Goal: Task Accomplishment & Management: Manage account settings

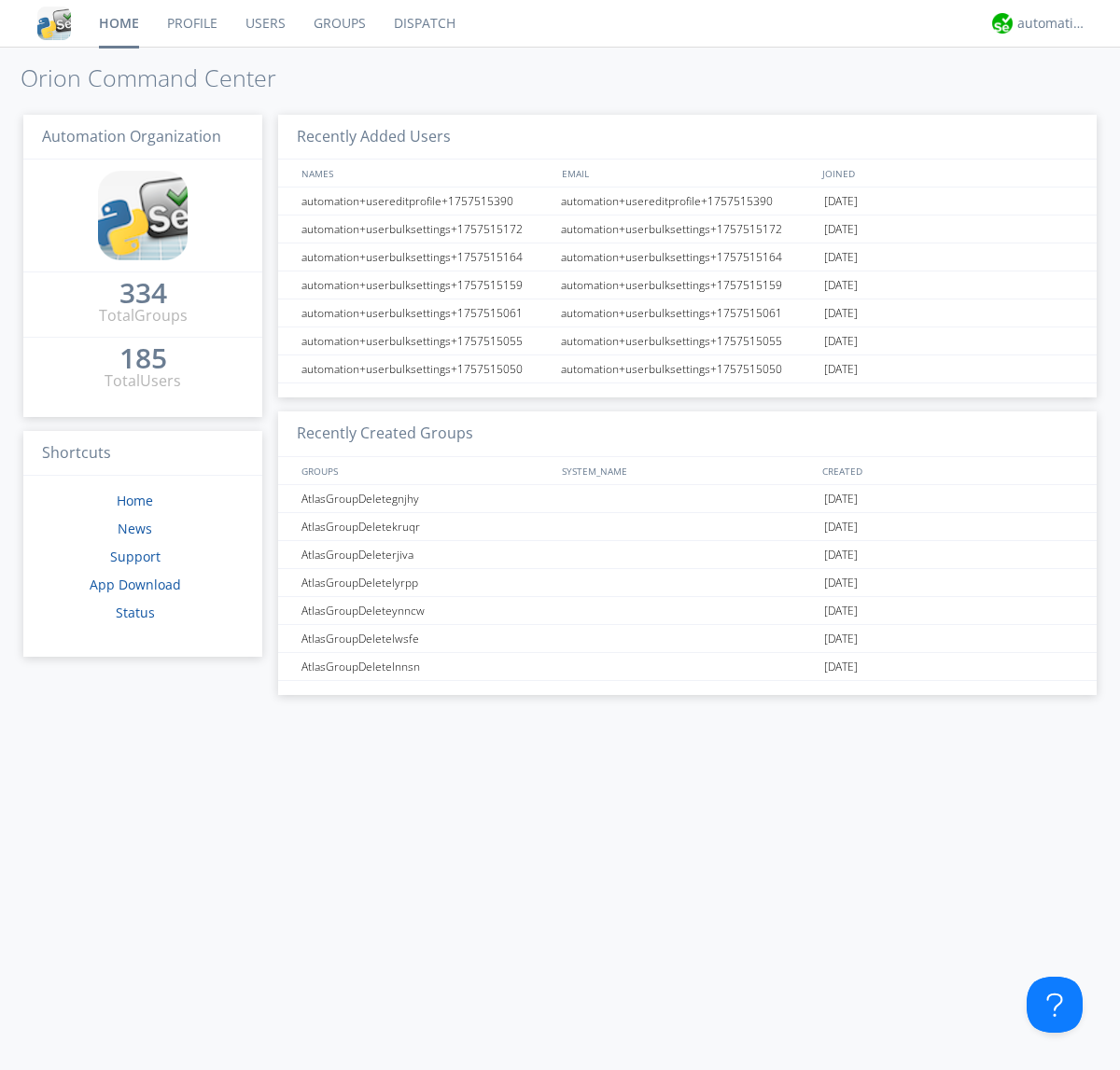
click at [264, 23] on link "Users" at bounding box center [266, 23] width 68 height 47
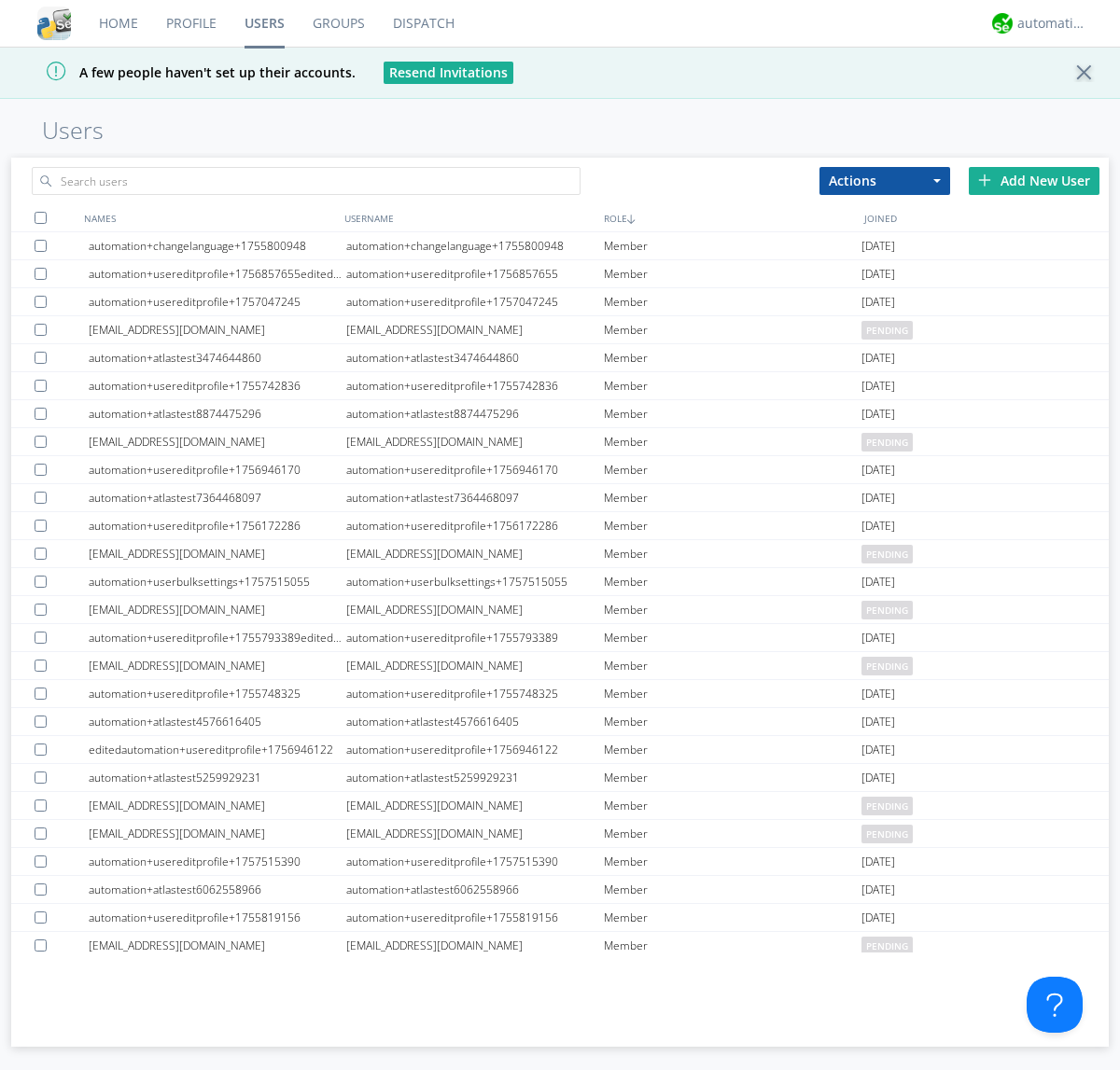
click at [1034, 180] on div "Add New User" at bounding box center [1034, 181] width 131 height 28
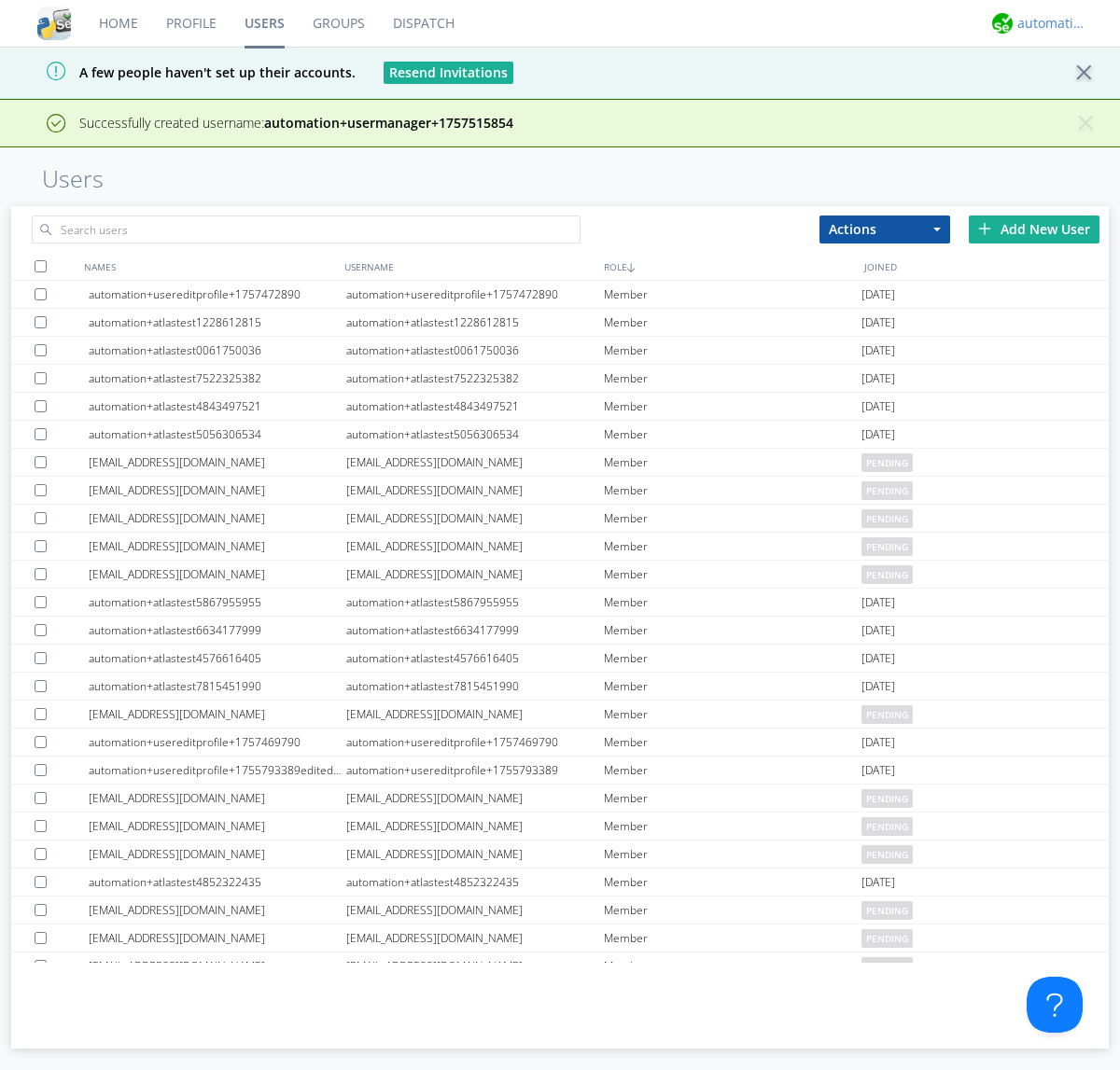
click at [1047, 23] on div "automation+atlas" at bounding box center [1052, 23] width 70 height 19
click at [1061, 98] on div "Log Out" at bounding box center [1061, 99] width 96 height 34
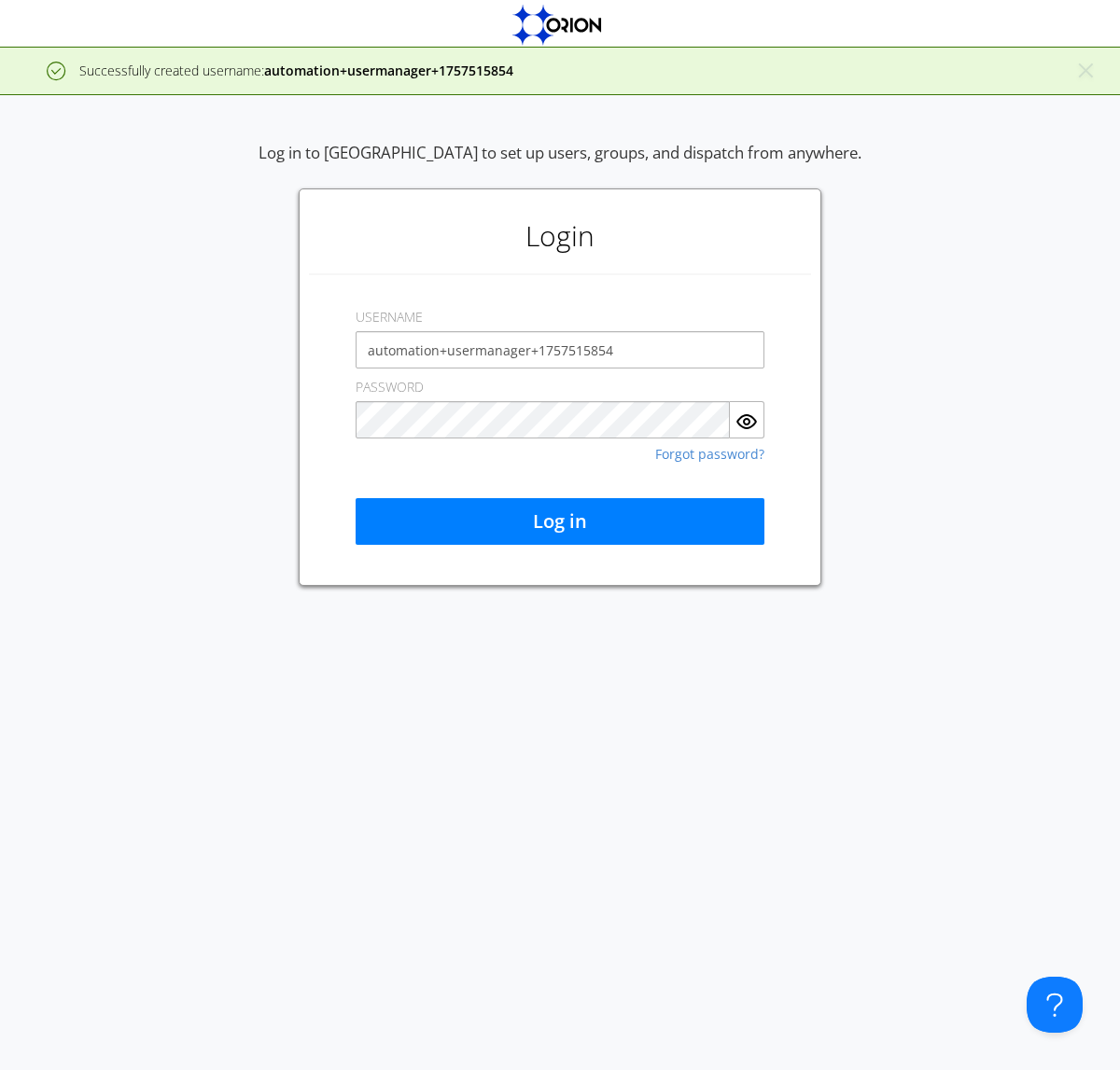
type input "automation+usermanager+1757515854"
click at [560, 522] on button "Log in" at bounding box center [560, 522] width 409 height 47
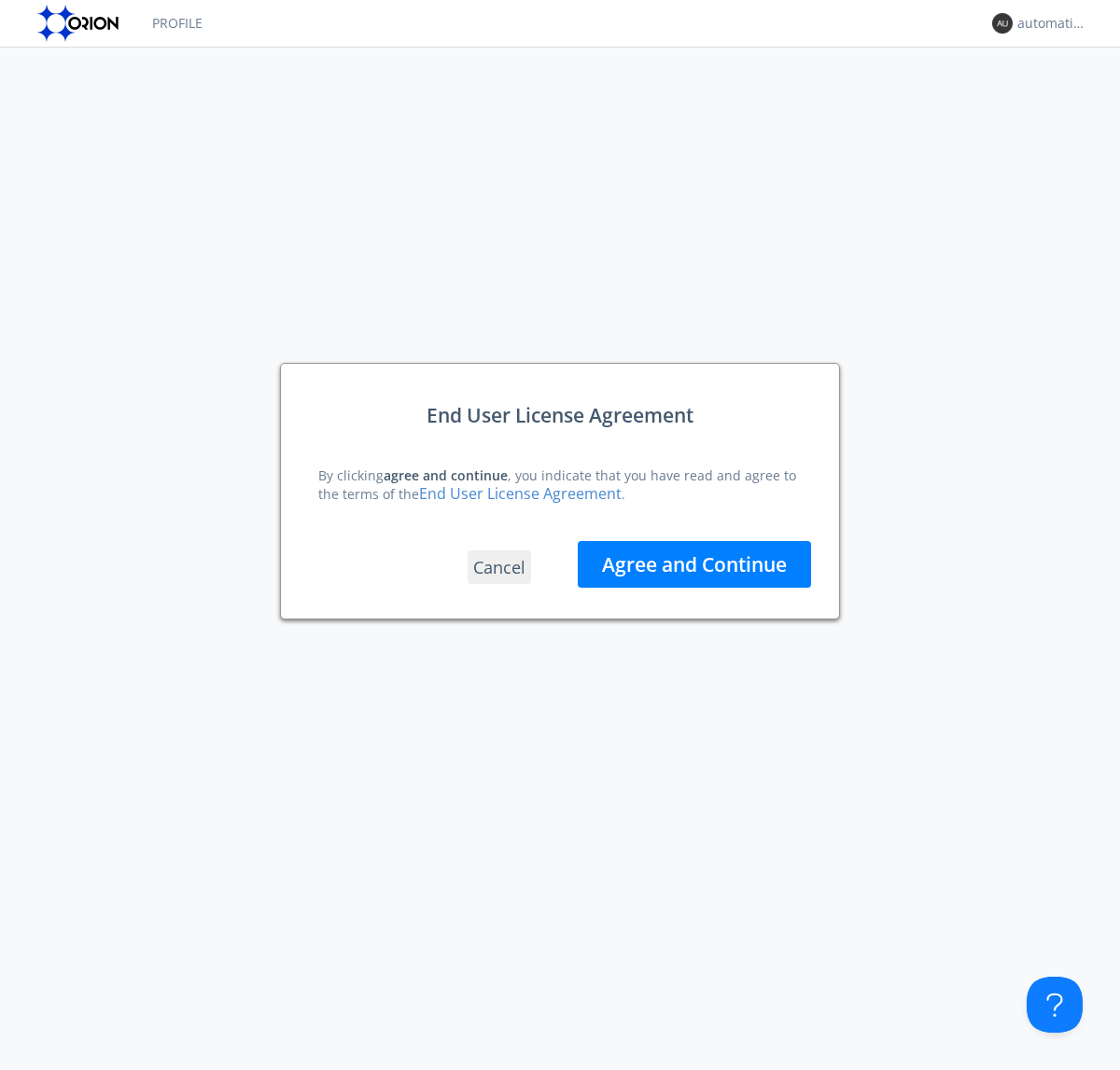
click at [694, 563] on button "Agree and Continue" at bounding box center [694, 564] width 234 height 47
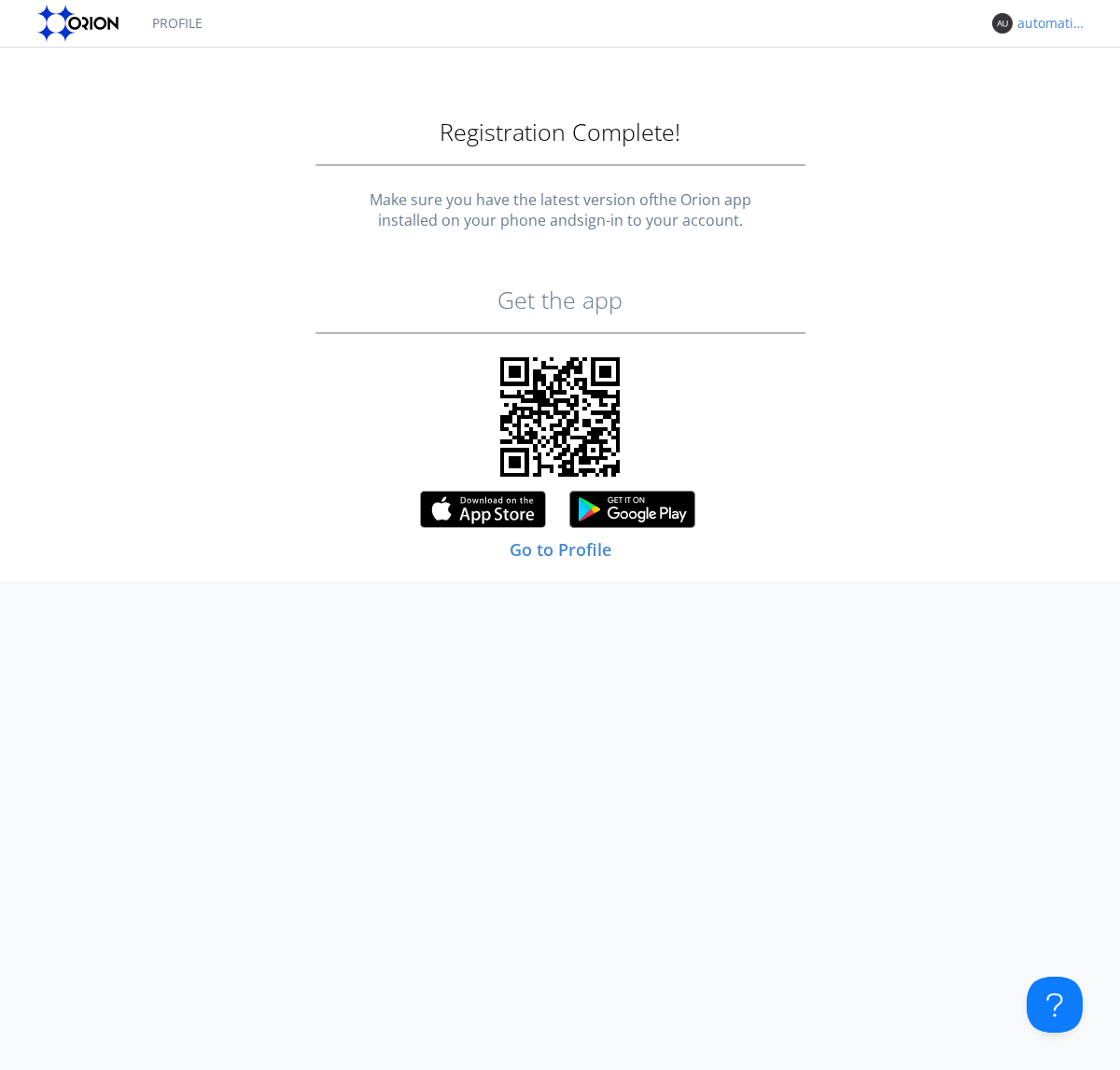
click at [1047, 23] on div "automation+usermanager+1757515854" at bounding box center [1052, 23] width 70 height 19
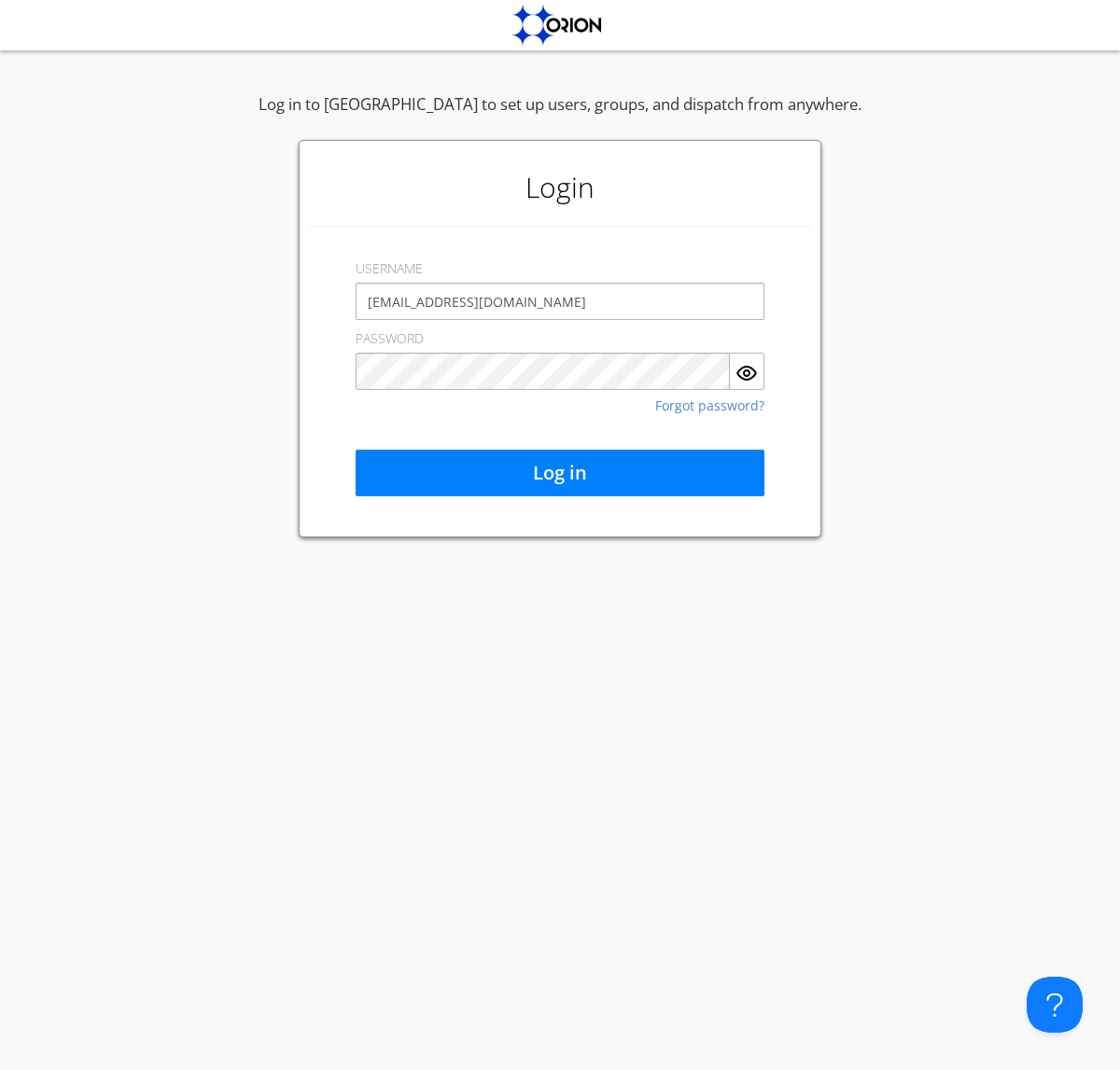
type input "[EMAIL_ADDRESS][DOMAIN_NAME]"
click at [560, 474] on button "Log in" at bounding box center [560, 473] width 409 height 47
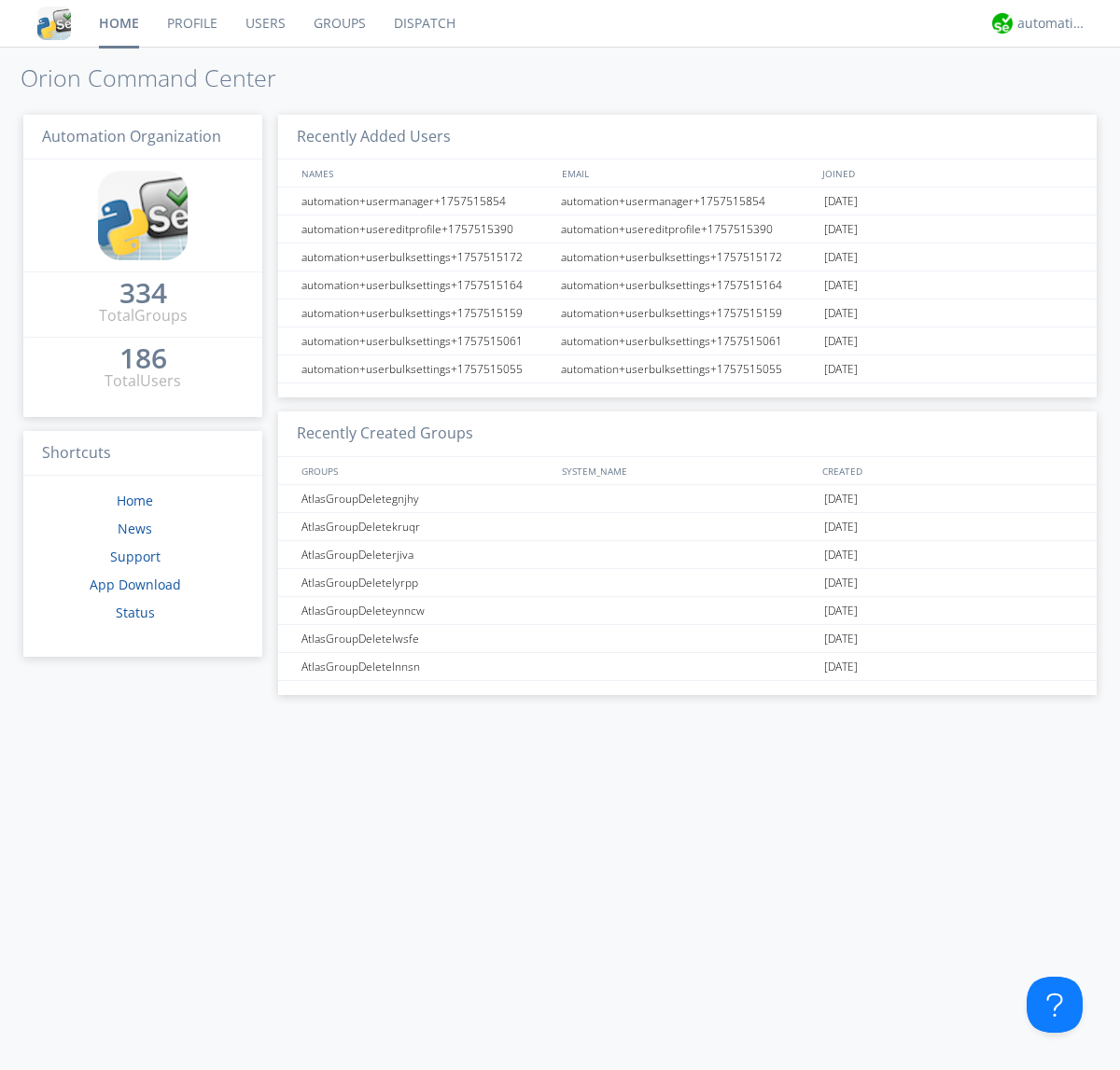
click at [264, 23] on link "Users" at bounding box center [266, 23] width 68 height 47
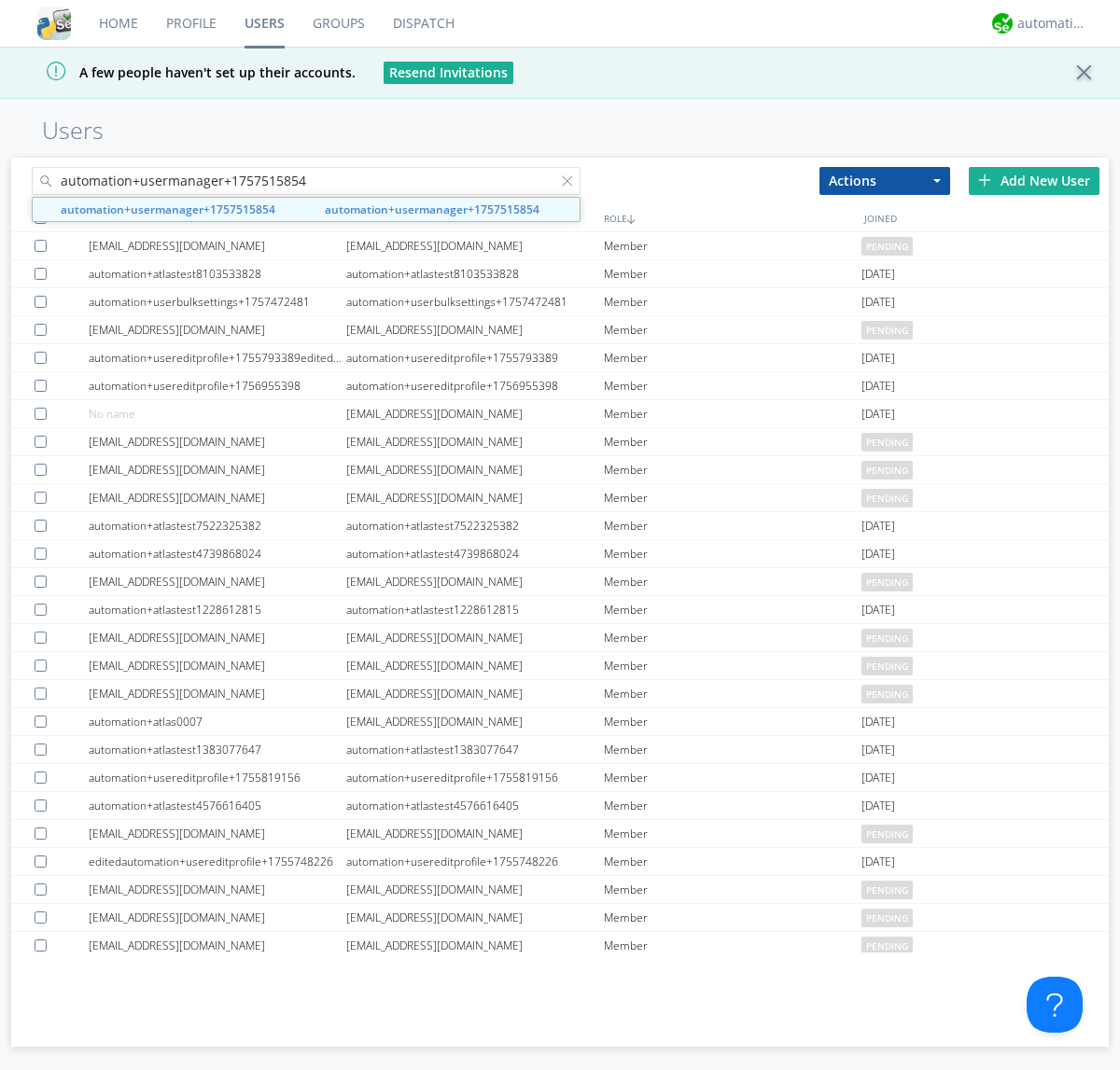
type input "automation+usermanager+1757515854"
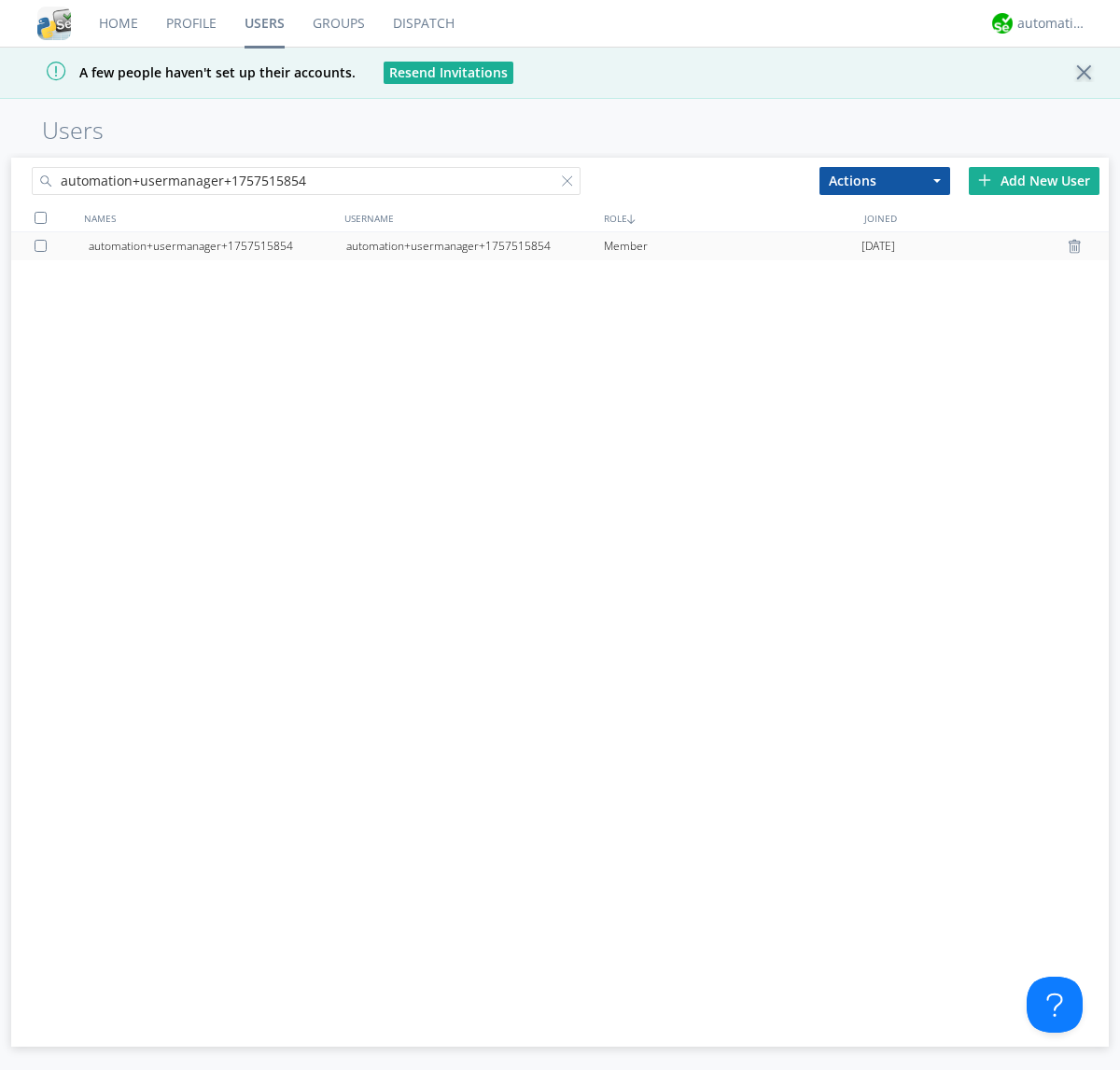
click at [475, 246] on div "automation+usermanager+1757515854" at bounding box center [476, 247] width 258 height 28
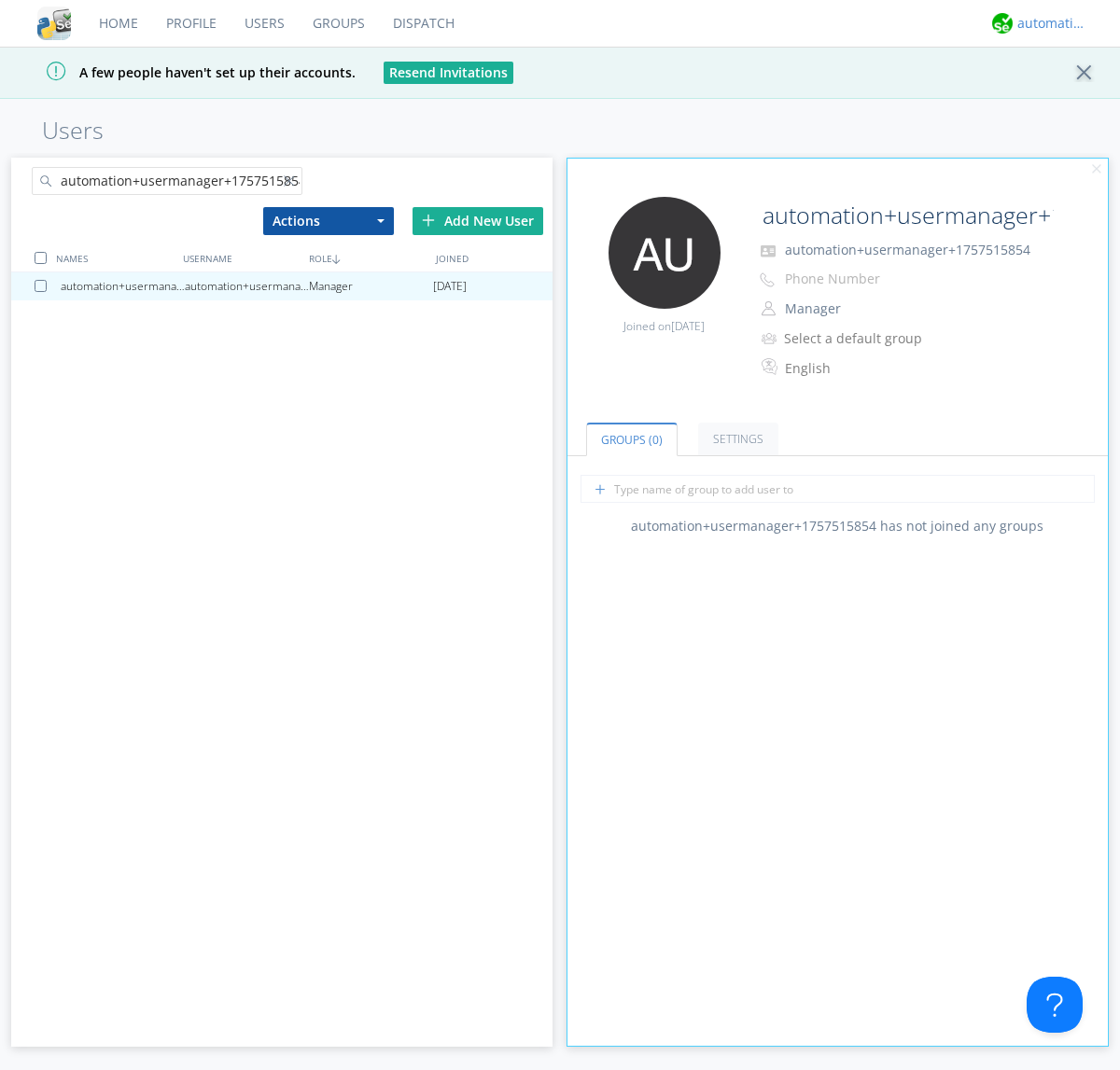
click at [1047, 23] on div "automation+atlas" at bounding box center [1052, 23] width 70 height 19
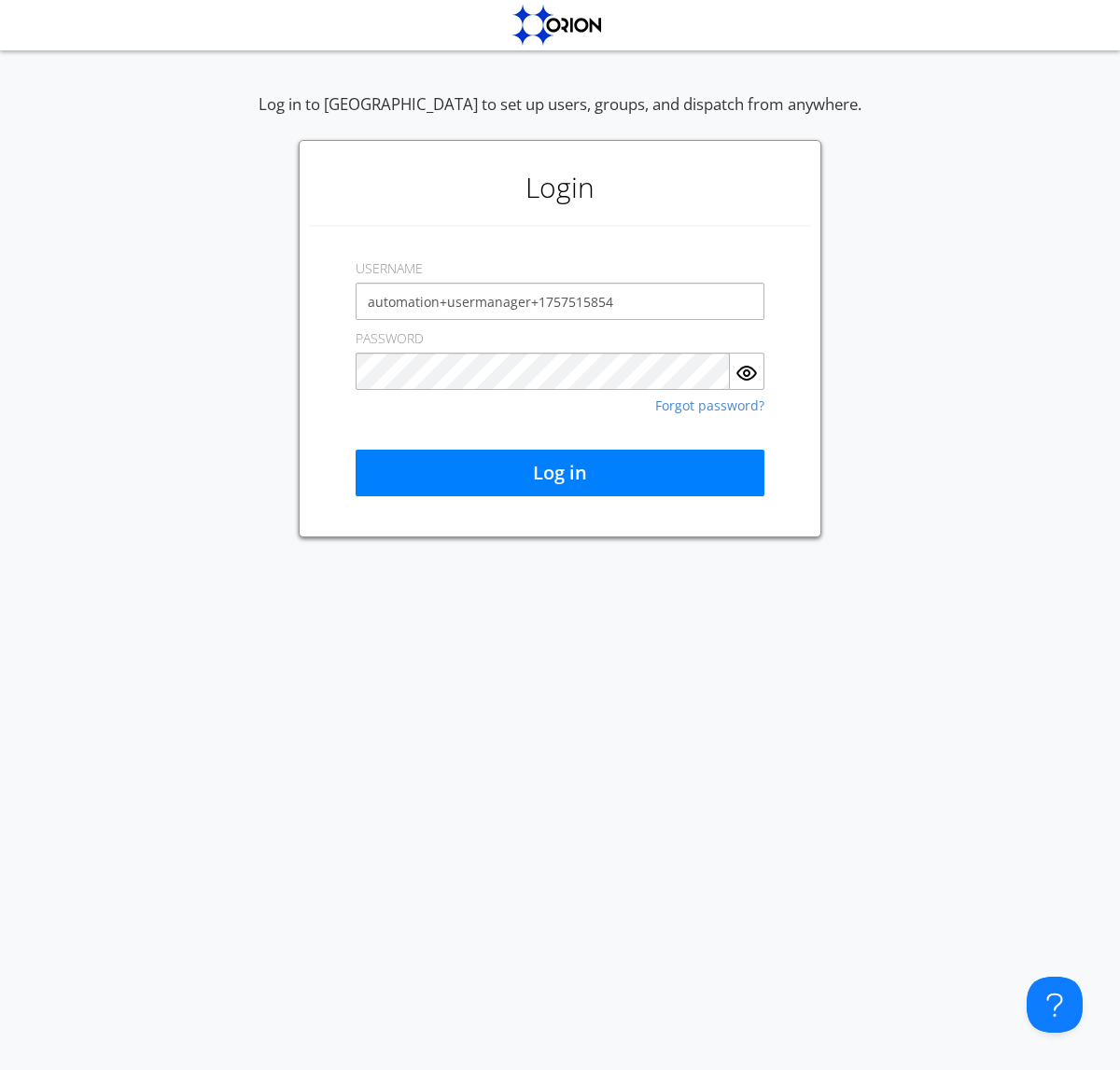
type input "automation+usermanager+1757515854"
click at [560, 474] on button "Log in" at bounding box center [560, 473] width 409 height 47
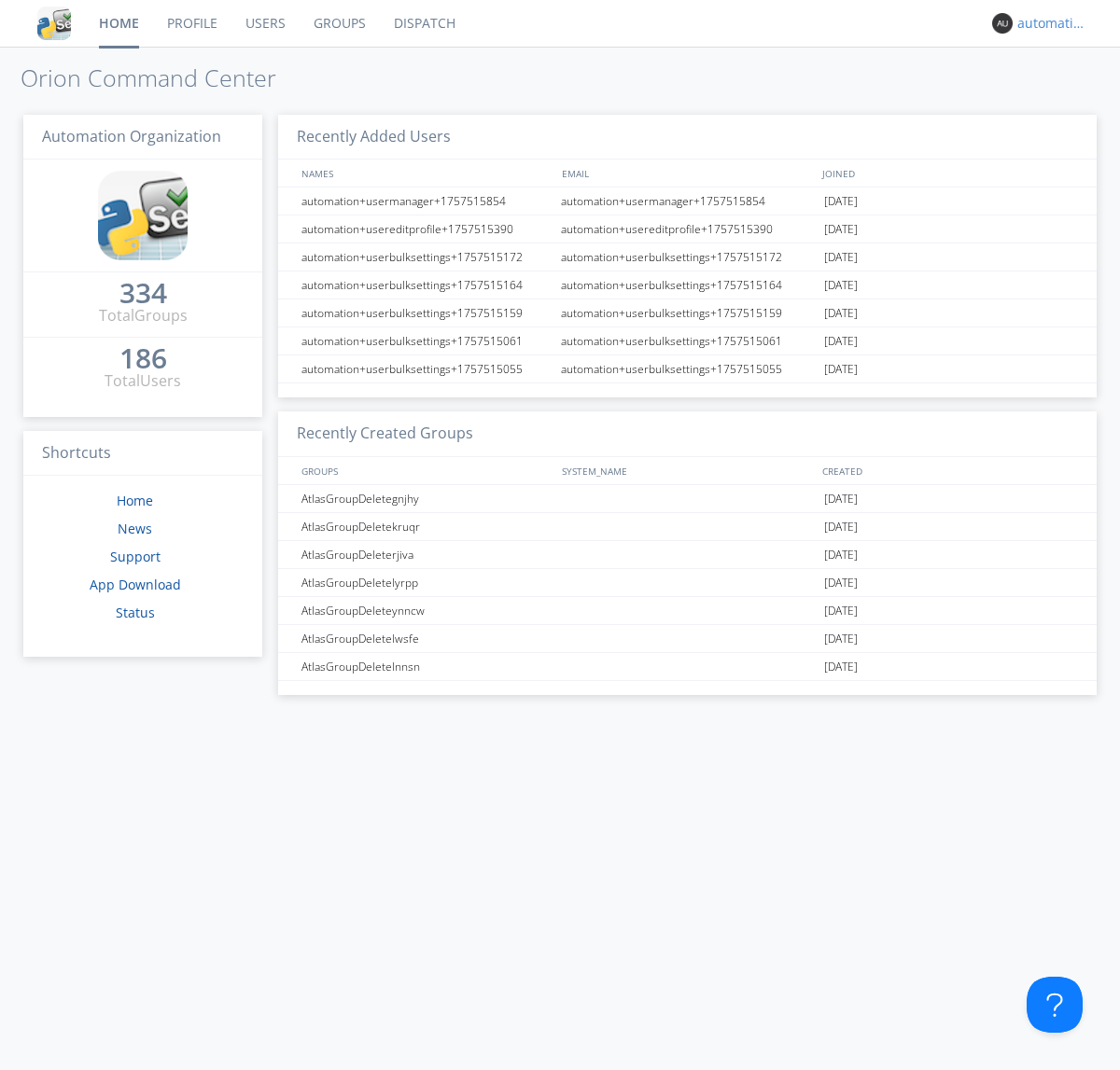
click at [1047, 23] on div "automation+usermanager+1757515854" at bounding box center [1052, 23] width 70 height 19
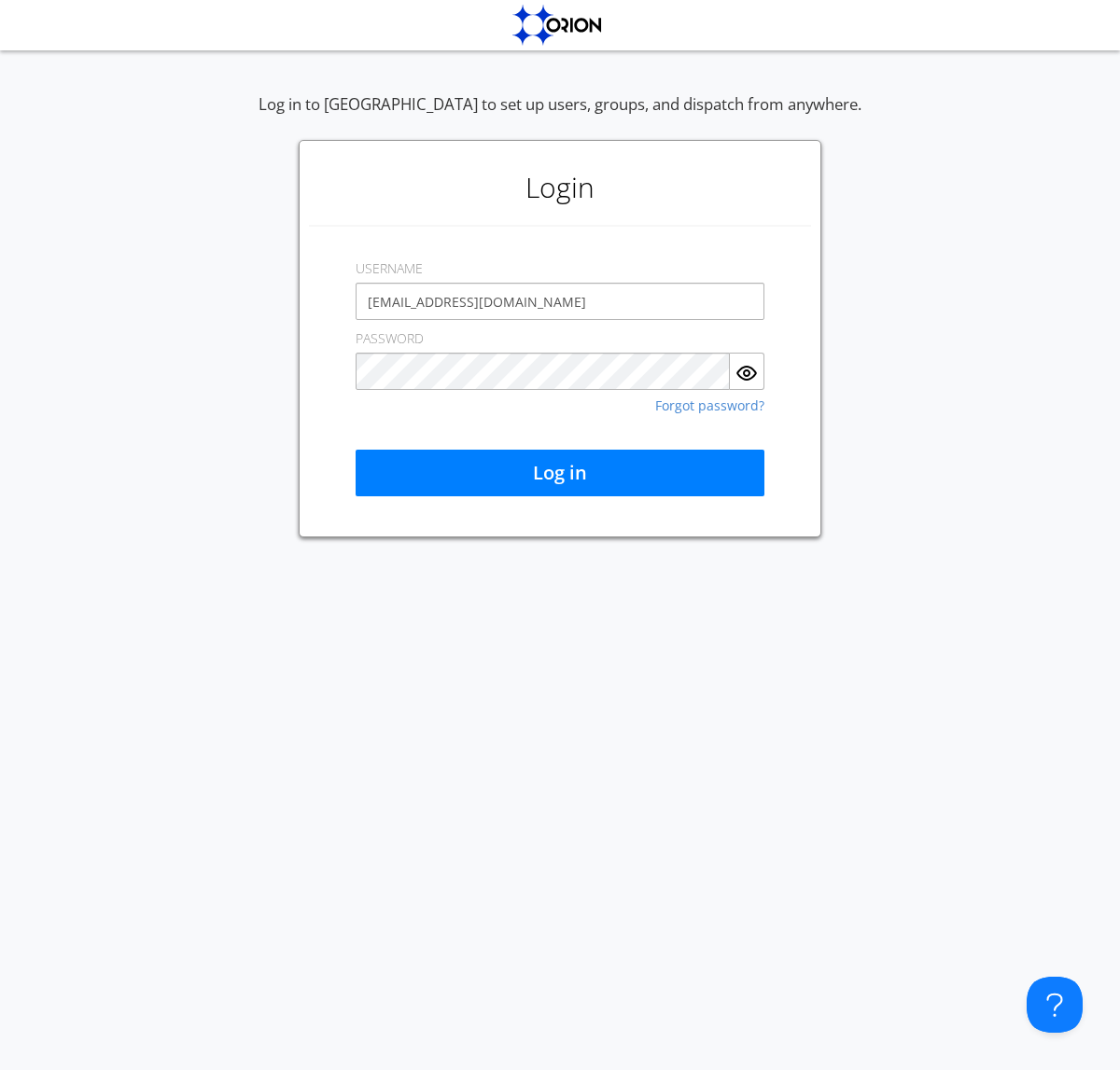
type input "[EMAIL_ADDRESS][DOMAIN_NAME]"
click at [560, 474] on button "Log in" at bounding box center [560, 473] width 409 height 47
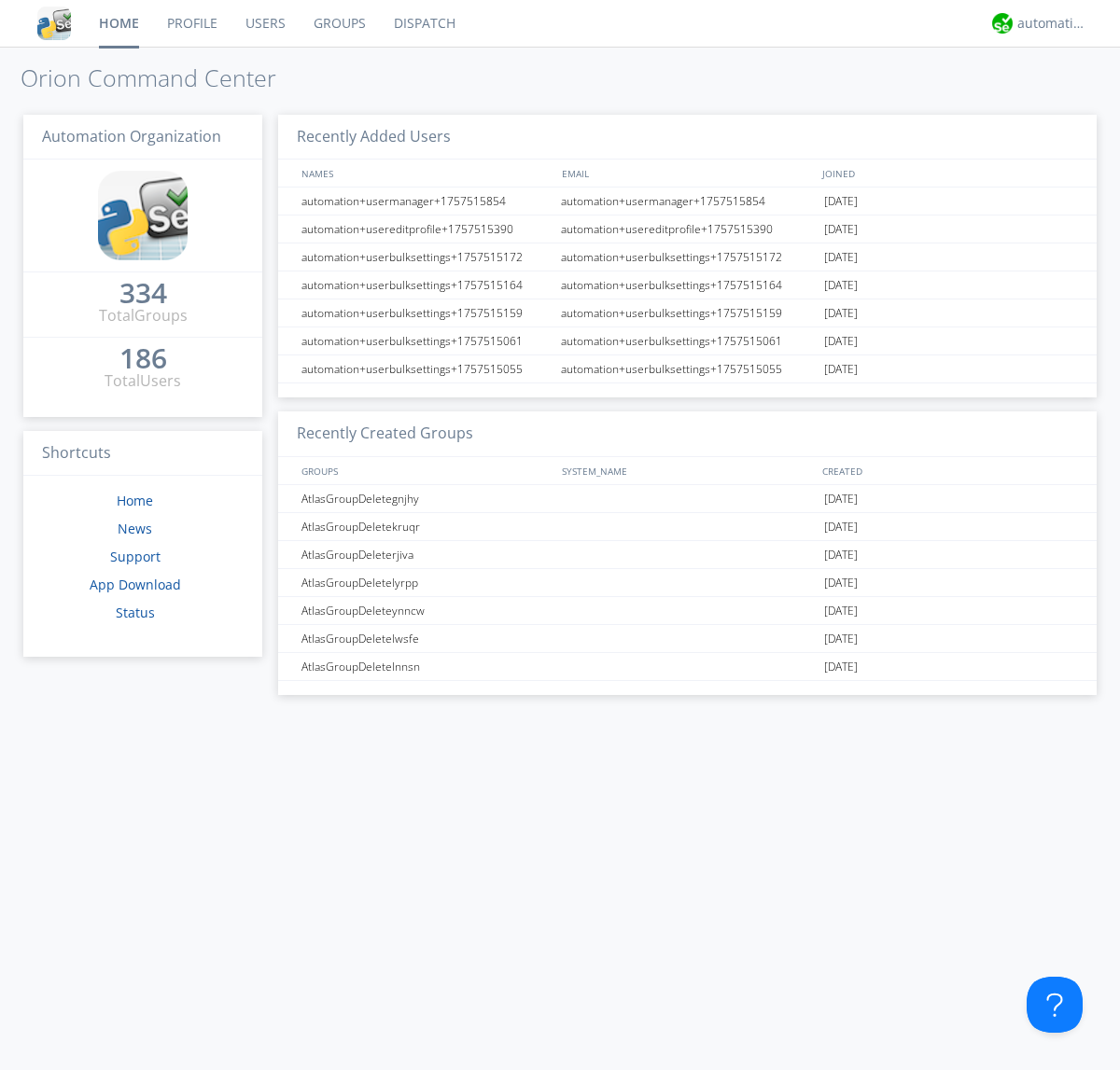
click at [264, 23] on link "Users" at bounding box center [266, 23] width 68 height 47
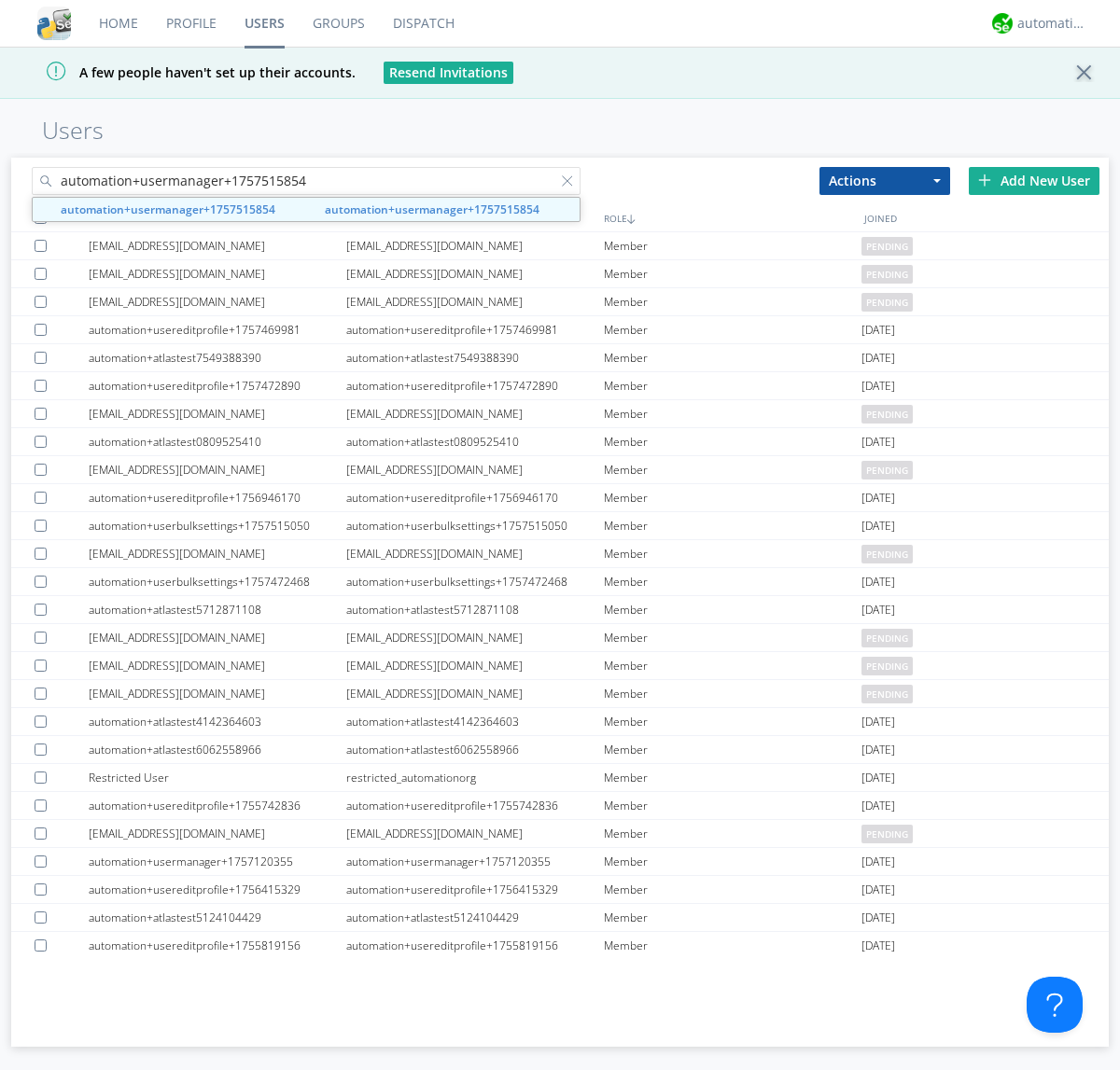
type input "automation+usermanager+1757515854"
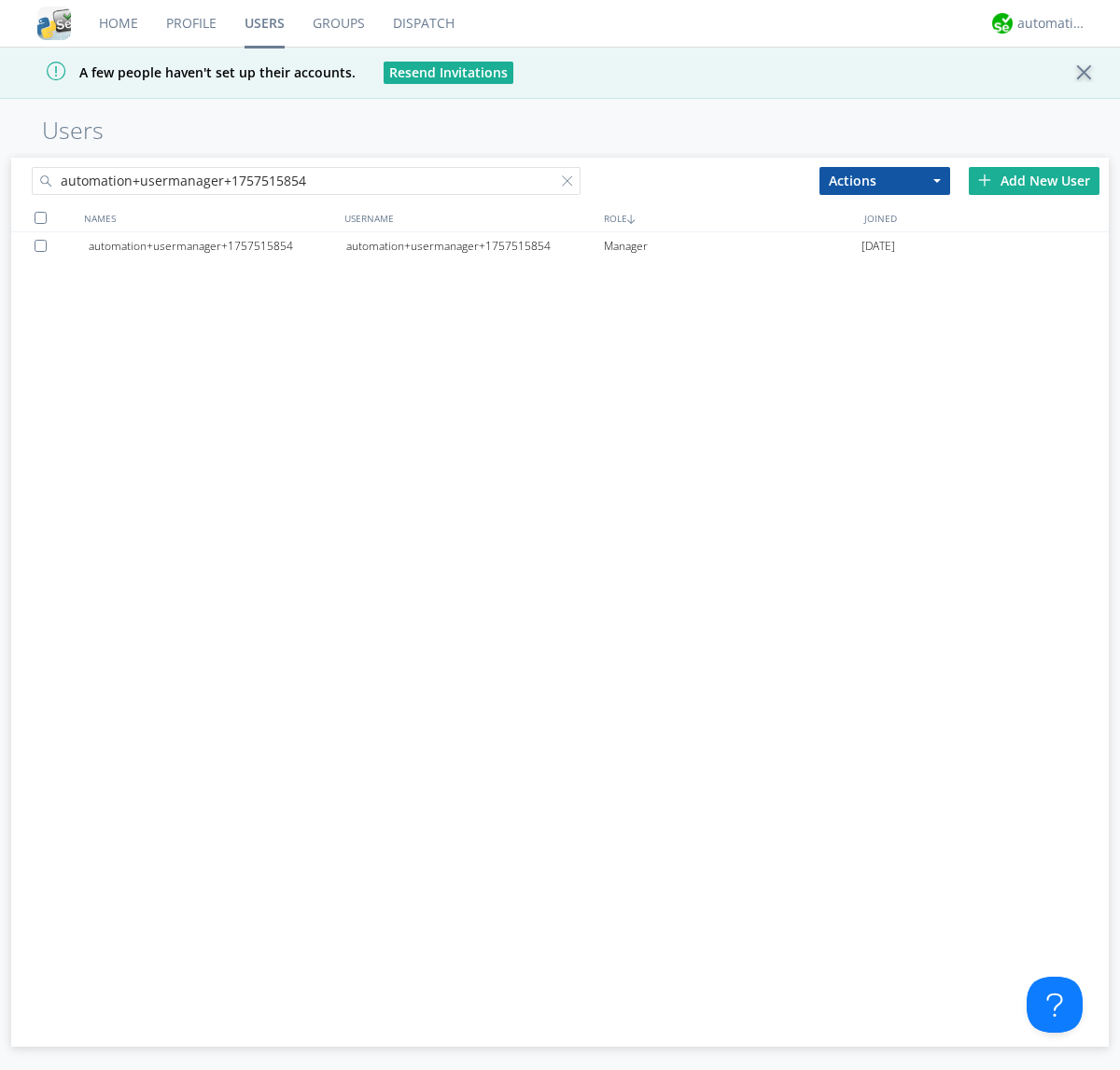
click at [44, 246] on div at bounding box center [44, 246] width 19 height 12
click at [885, 180] on button "Actions" at bounding box center [884, 181] width 131 height 28
click at [0, 0] on link "Delete User" at bounding box center [0, 0] width 0 height 0
